Goal: Information Seeking & Learning: Find specific fact

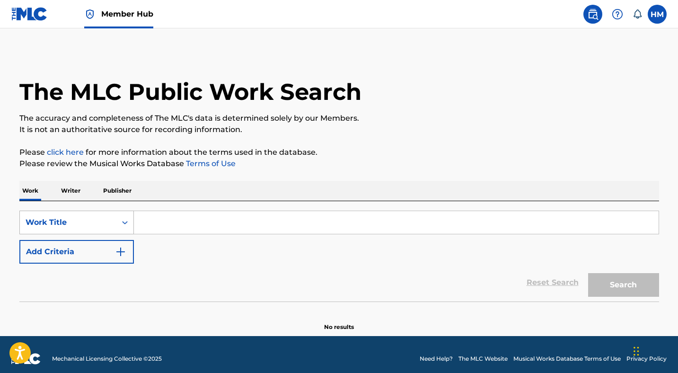
click at [86, 223] on div "Work Title" at bounding box center [68, 222] width 85 height 11
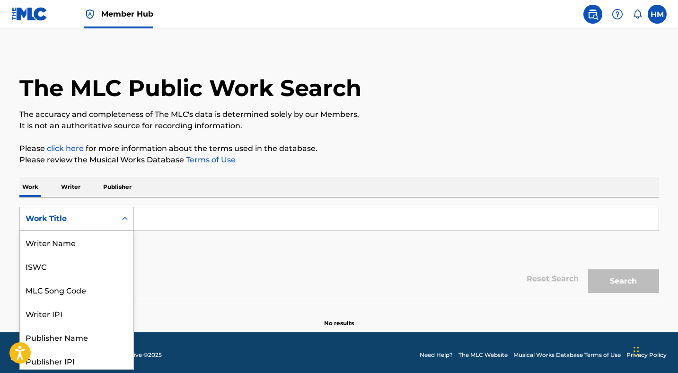
scroll to position [47, 0]
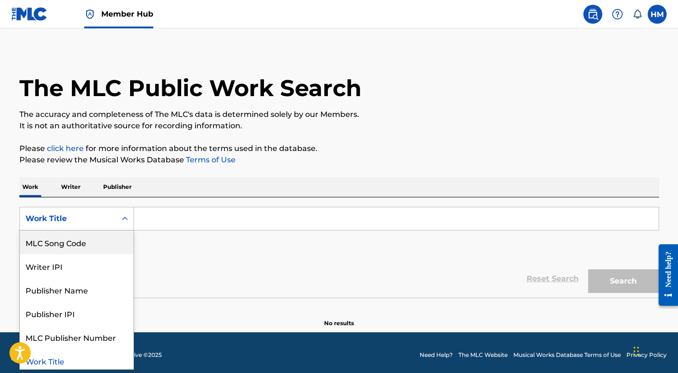
click at [82, 249] on div "MLC Song Code" at bounding box center [76, 242] width 113 height 24
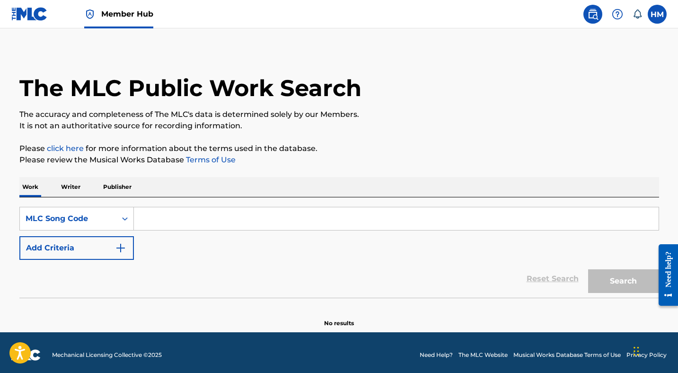
click at [200, 223] on input "Search Form" at bounding box center [396, 218] width 524 height 23
paste input "YD5TIH"
type input "YD5TIH"
click at [603, 279] on button "Search" at bounding box center [623, 281] width 71 height 24
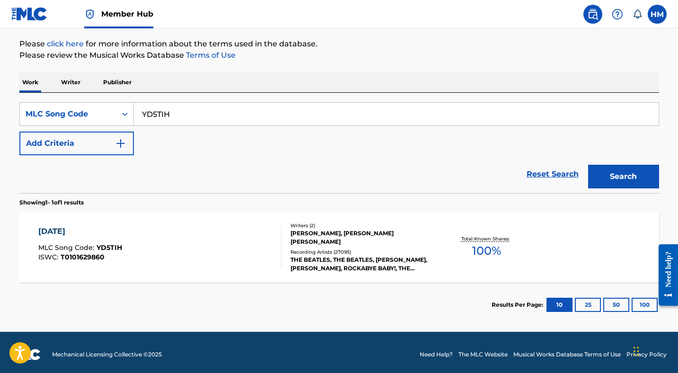
scroll to position [113, 0]
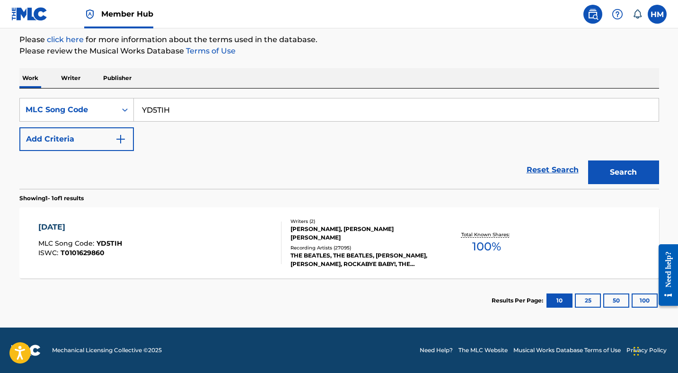
click at [218, 236] on div "[DATE] MLC Song Code : YD5TIH ISWC : T0101629860" at bounding box center [159, 242] width 243 height 43
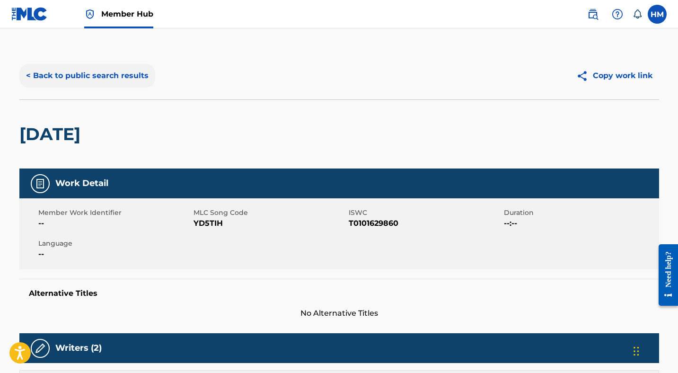
click at [90, 71] on button "< Back to public search results" at bounding box center [87, 76] width 136 height 24
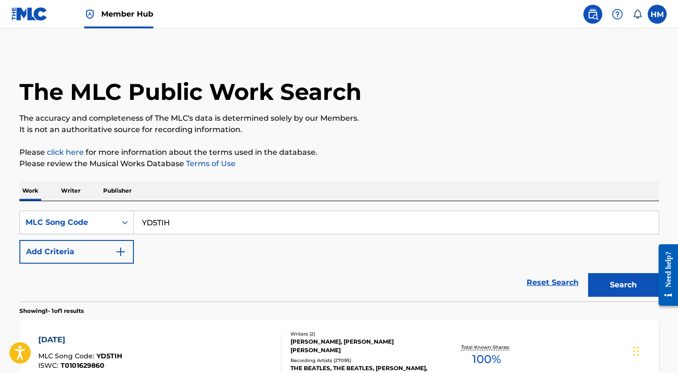
scroll to position [88, 0]
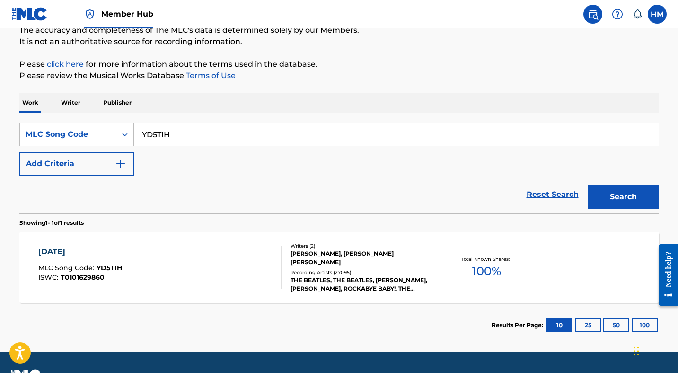
click at [193, 131] on input "YD5TIH" at bounding box center [396, 134] width 524 height 23
paste input "T66251"
type input "T66251"
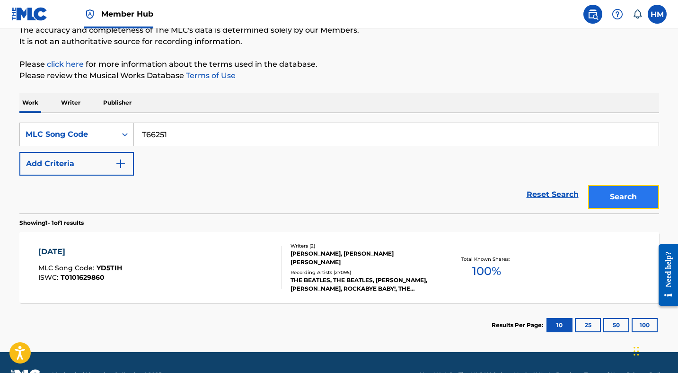
click at [614, 202] on button "Search" at bounding box center [623, 197] width 71 height 24
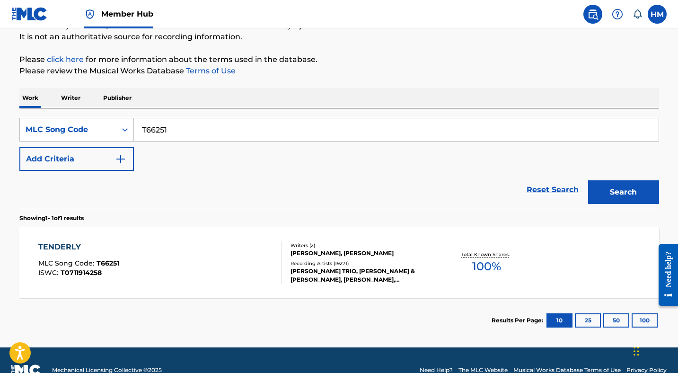
scroll to position [93, 0]
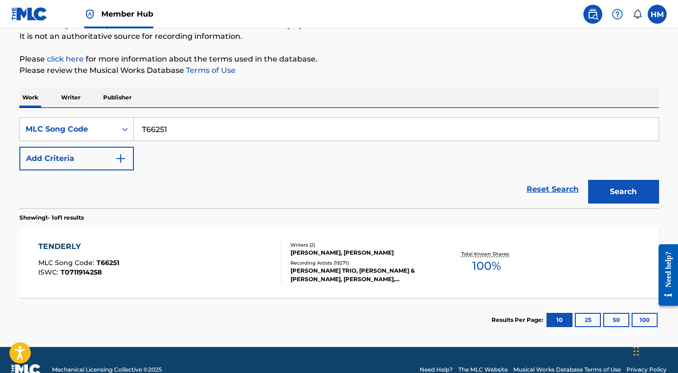
click at [67, 244] on div "TENDERLY" at bounding box center [78, 246] width 81 height 11
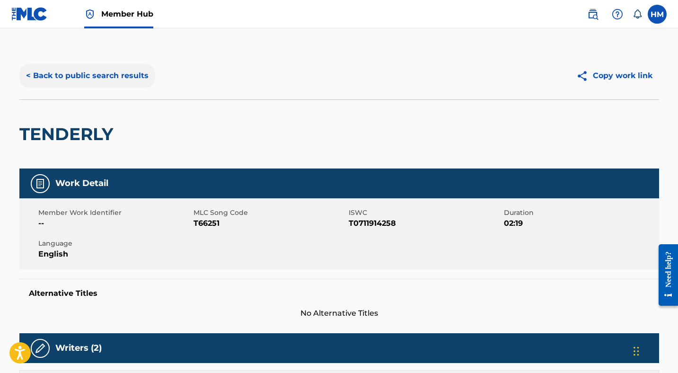
click at [100, 82] on button "< Back to public search results" at bounding box center [87, 76] width 136 height 24
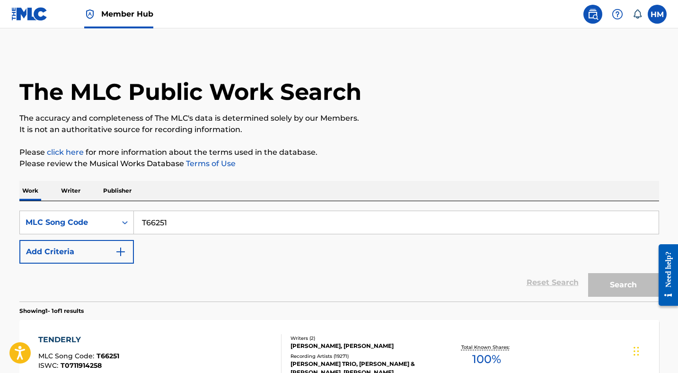
scroll to position [88, 0]
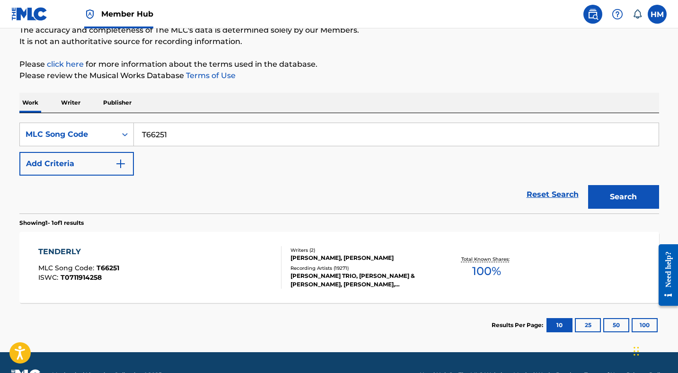
click at [189, 131] on input "T66251" at bounding box center [396, 134] width 524 height 23
paste input "YD5TIH"
type input "YD5TIH"
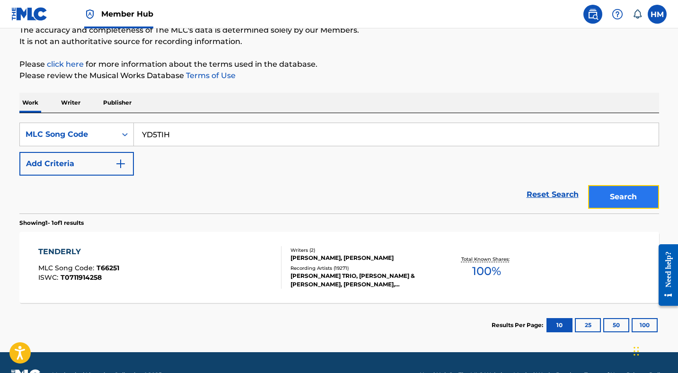
click at [620, 196] on button "Search" at bounding box center [623, 197] width 71 height 24
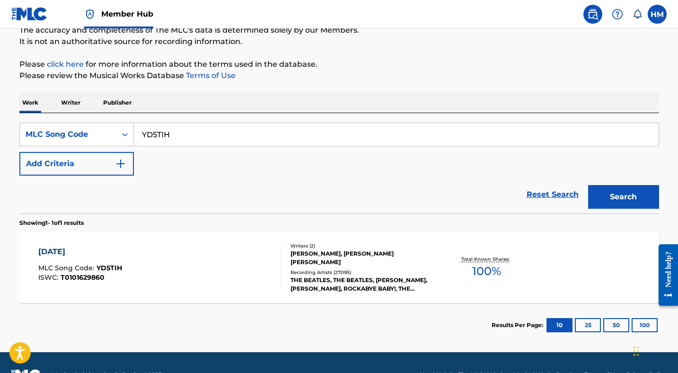
scroll to position [113, 0]
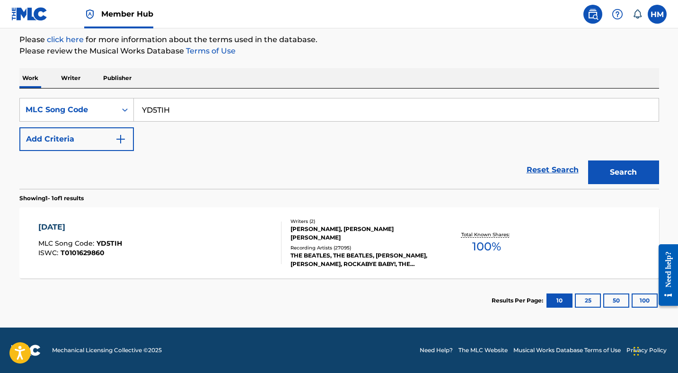
click at [147, 227] on div "[DATE] MLC Song Code : YD5TIH ISWC : T0101629860" at bounding box center [159, 242] width 243 height 43
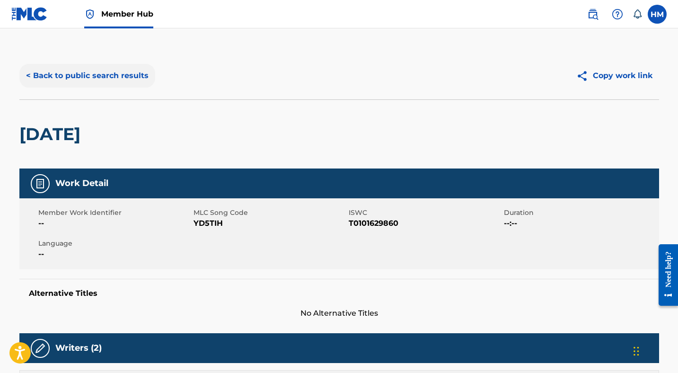
click at [120, 75] on button "< Back to public search results" at bounding box center [87, 76] width 136 height 24
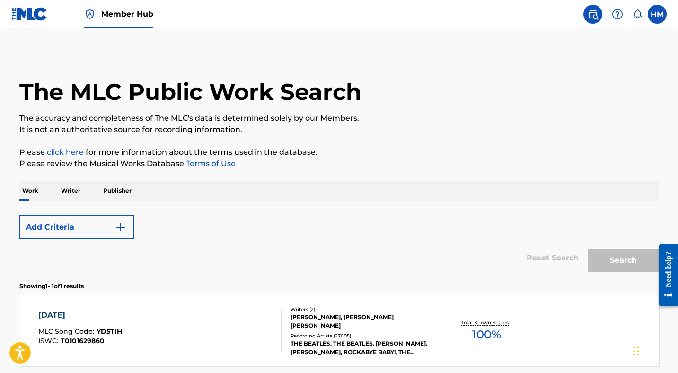
scroll to position [88, 0]
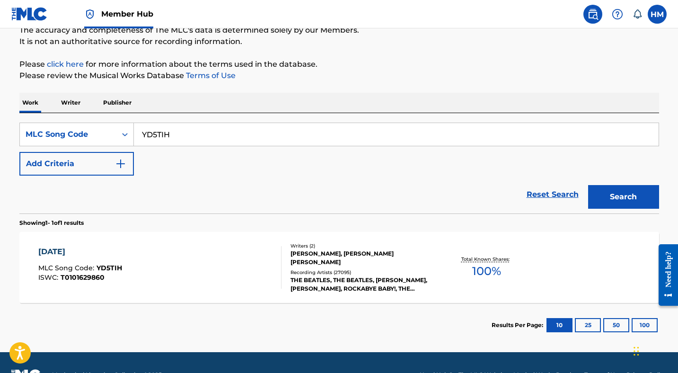
click at [173, 135] on input "YD5TIH" at bounding box center [396, 134] width 524 height 23
paste input "T03920"
type input "T03920"
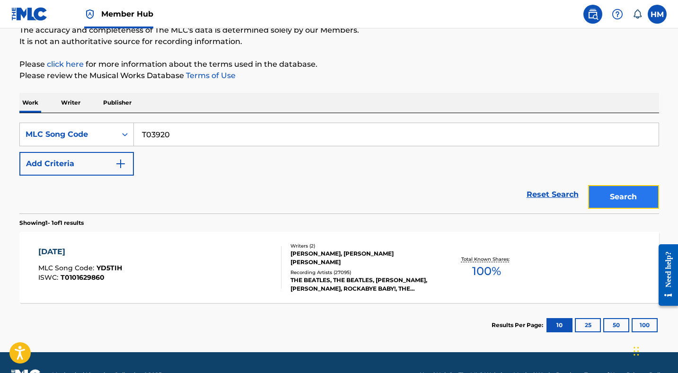
click at [607, 193] on button "Search" at bounding box center [623, 197] width 71 height 24
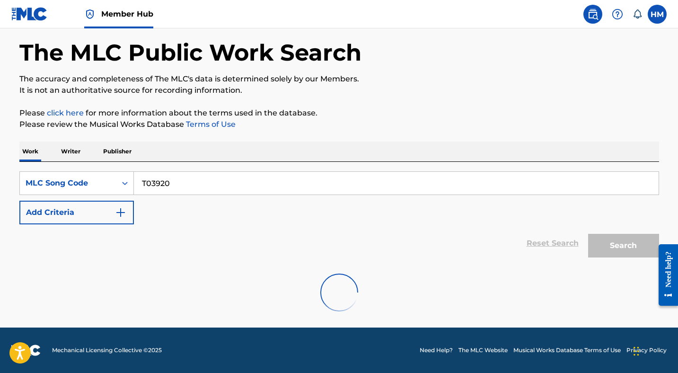
scroll to position [113, 0]
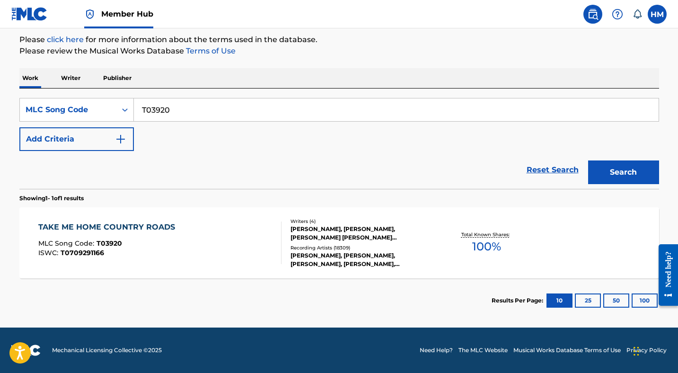
click at [122, 227] on div "TAKE ME HOME COUNTRY ROADS" at bounding box center [108, 226] width 141 height 11
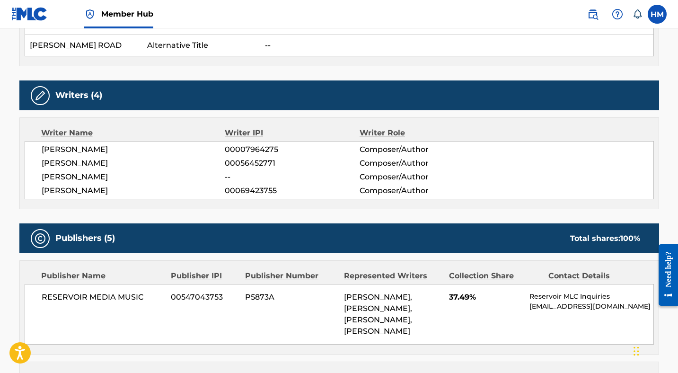
scroll to position [1970, 0]
